Goal: Task Accomplishment & Management: Use online tool/utility

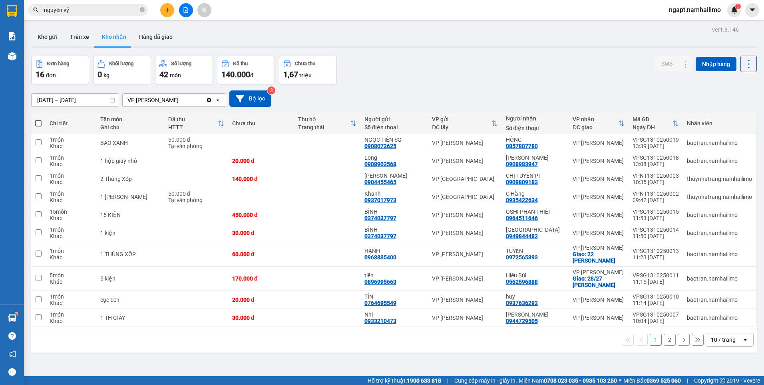
click at [665, 341] on button "2" at bounding box center [670, 339] width 12 height 12
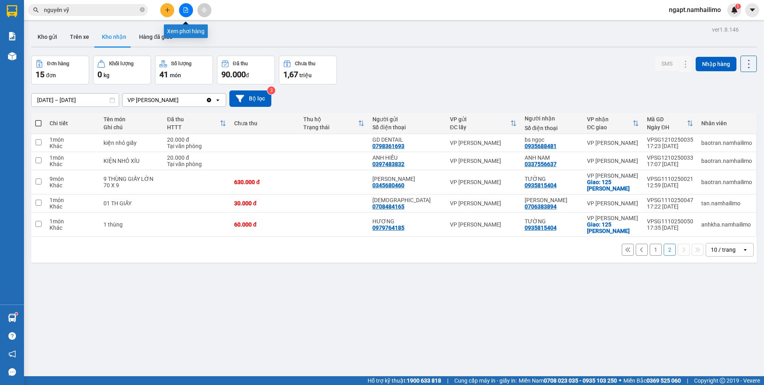
click at [185, 9] on icon "file-add" at bounding box center [186, 10] width 6 height 6
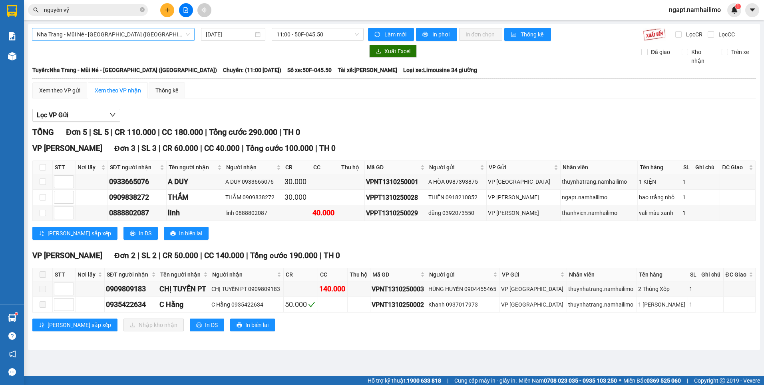
click at [149, 32] on span "Nha Trang - Mũi Né - [GEOGRAPHIC_DATA] ([GEOGRAPHIC_DATA])" at bounding box center [113, 34] width 153 height 12
click at [151, 35] on span "Nha Trang - Mũi Né - [GEOGRAPHIC_DATA] ([GEOGRAPHIC_DATA])" at bounding box center [113, 34] width 153 height 12
click at [110, 34] on span "Nha Trang - Mũi Né - [GEOGRAPHIC_DATA] ([GEOGRAPHIC_DATA])" at bounding box center [113, 34] width 153 height 12
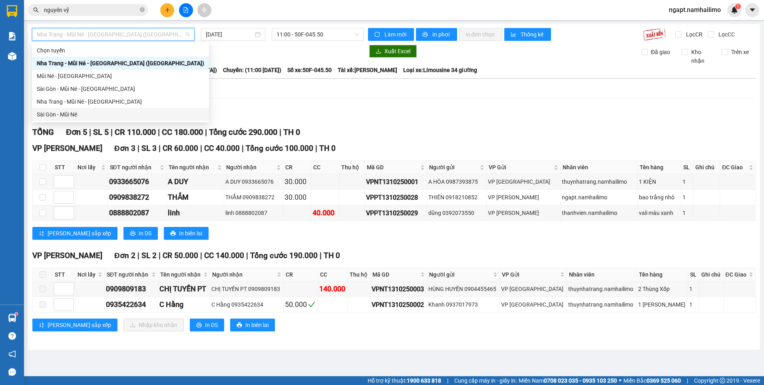
click at [58, 113] on div "Sài Gòn - Mũi Né" at bounding box center [120, 114] width 167 height 9
type input "[DATE]"
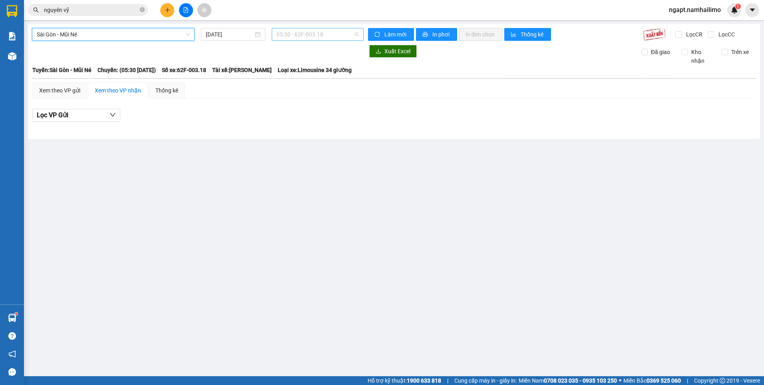
click at [335, 36] on span "05:30 - 62F-003.18" at bounding box center [318, 34] width 83 height 12
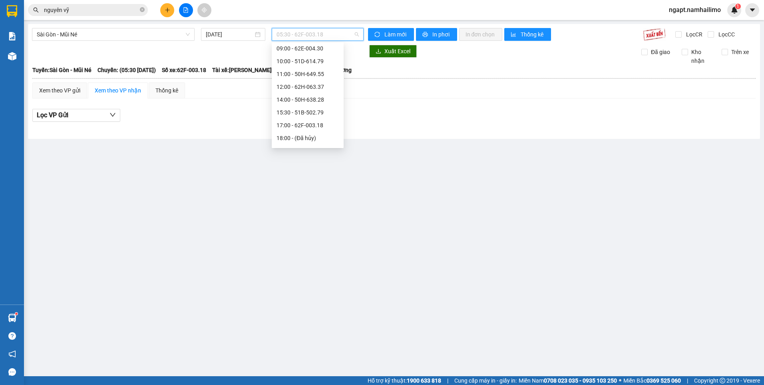
scroll to position [90, 0]
click at [318, 76] on div "15:30 - 51B-502.79" at bounding box center [308, 76] width 62 height 9
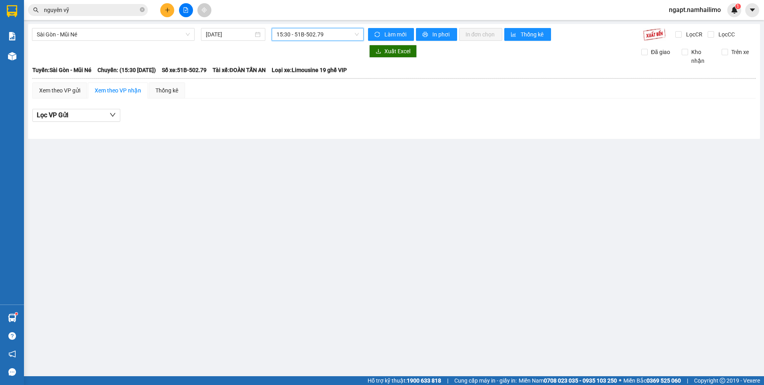
click at [340, 35] on span "15:30 - 51B-502.79" at bounding box center [318, 34] width 83 height 12
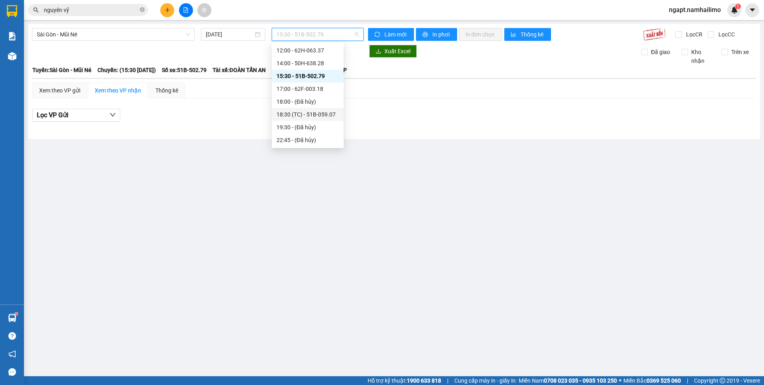
click at [310, 112] on div "18:30 (TC) - 51B-059.07" at bounding box center [308, 114] width 62 height 9
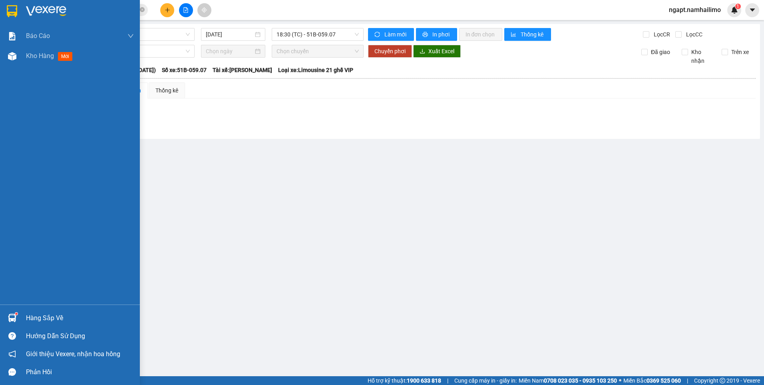
click at [15, 56] on img at bounding box center [12, 56] width 8 height 8
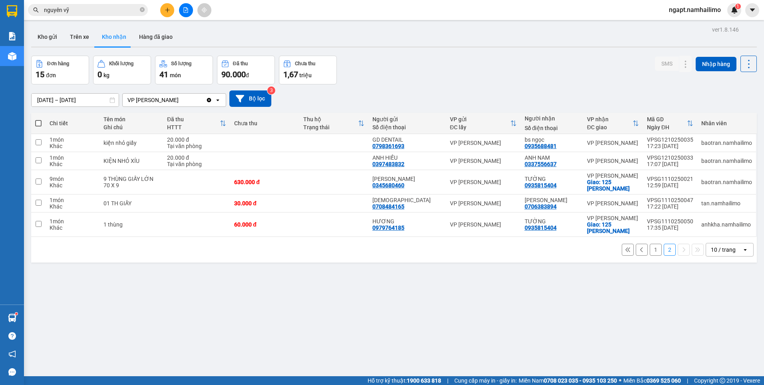
click at [707, 10] on span "ngapt.namhailimo" at bounding box center [695, 10] width 65 height 10
click at [697, 28] on span "Đăng xuất" at bounding box center [699, 24] width 48 height 9
